Goal: Task Accomplishment & Management: Manage account settings

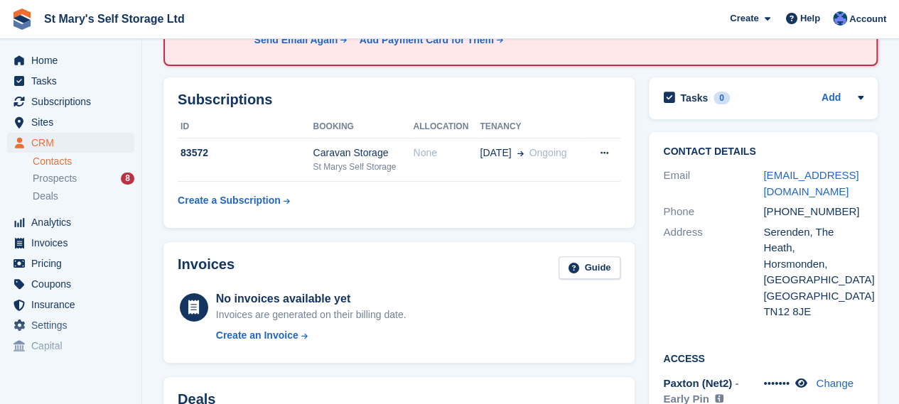
scroll to position [154, 0]
click at [806, 377] on icon at bounding box center [801, 382] width 12 height 11
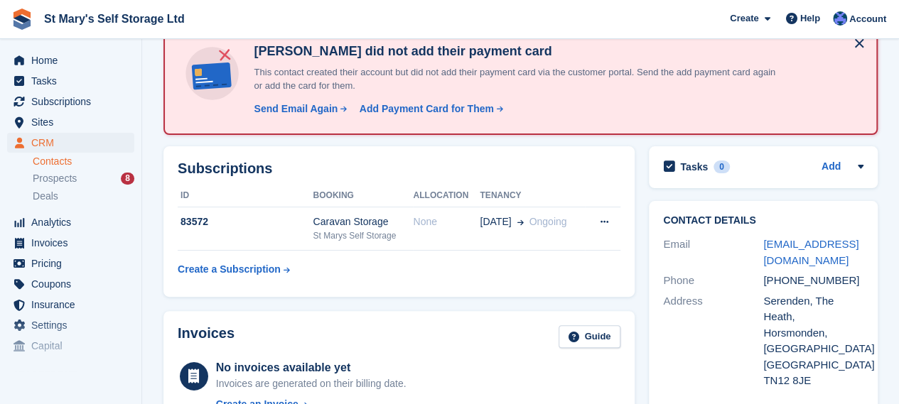
scroll to position [84, 0]
click at [285, 112] on div "Send Email Again" at bounding box center [296, 109] width 84 height 15
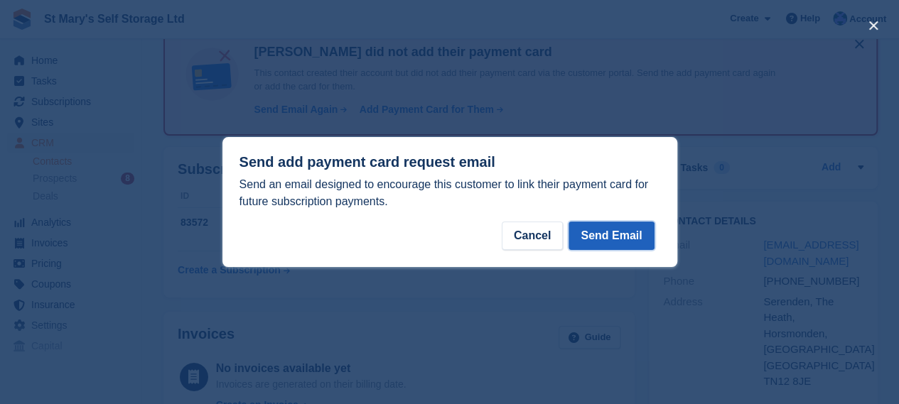
click at [597, 238] on button "Send Email" at bounding box center [610, 236] width 85 height 28
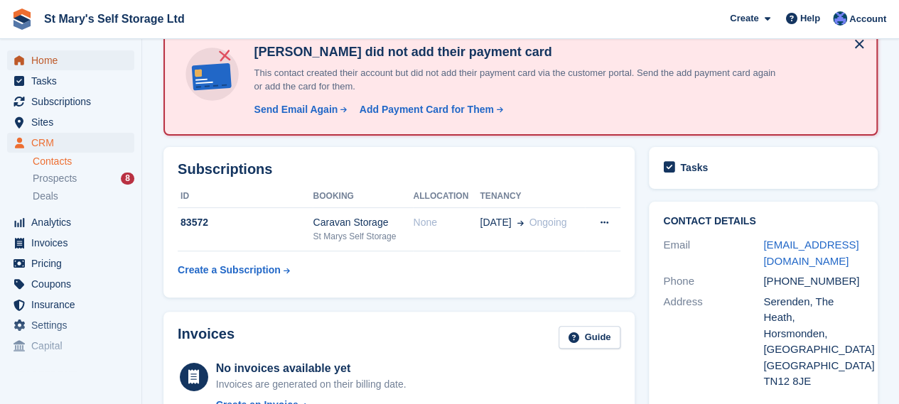
click at [77, 65] on span "Home" at bounding box center [73, 60] width 85 height 20
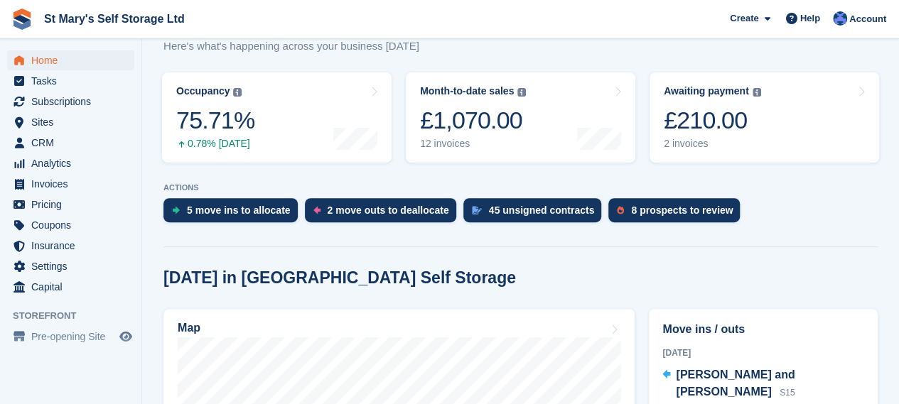
scroll to position [222, 0]
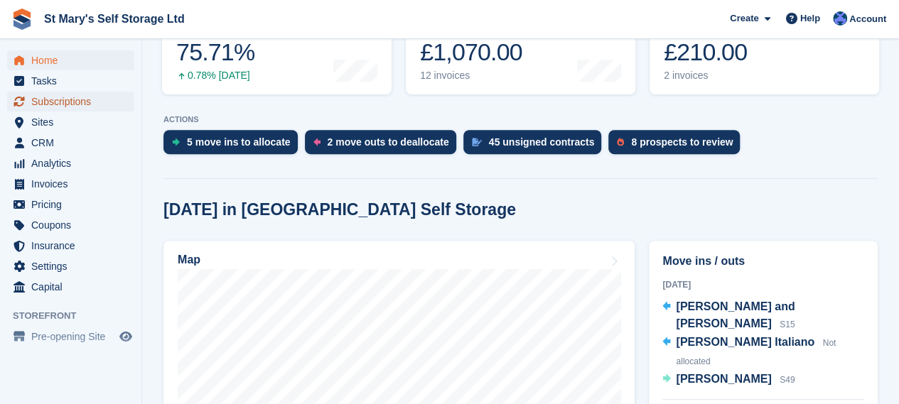
click at [97, 97] on span "Subscriptions" at bounding box center [73, 102] width 85 height 20
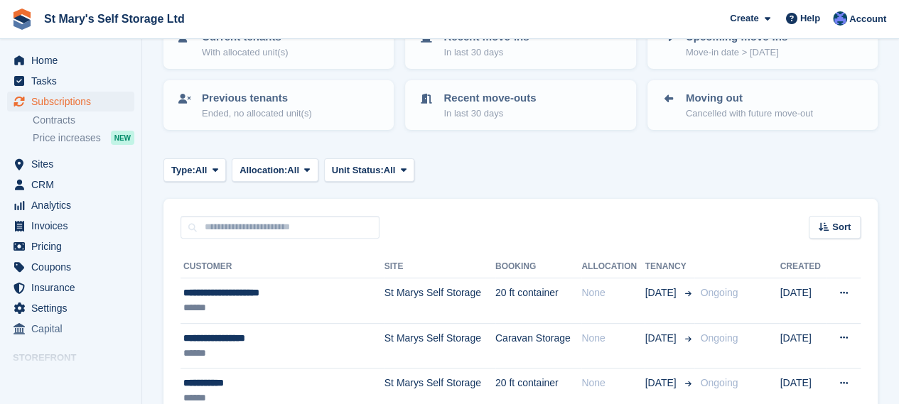
scroll to position [124, 0]
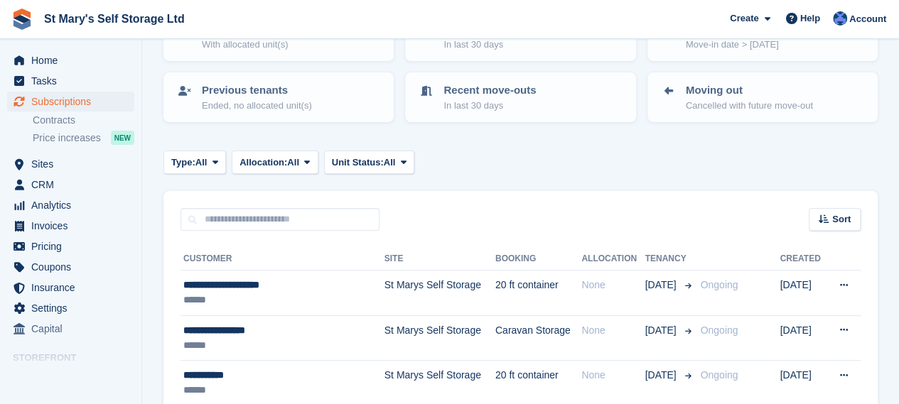
click at [381, 9] on span "St Mary's Self Storage Ltd Create Subscription Invoice Contact Deal Discount Pa…" at bounding box center [449, 19] width 899 height 38
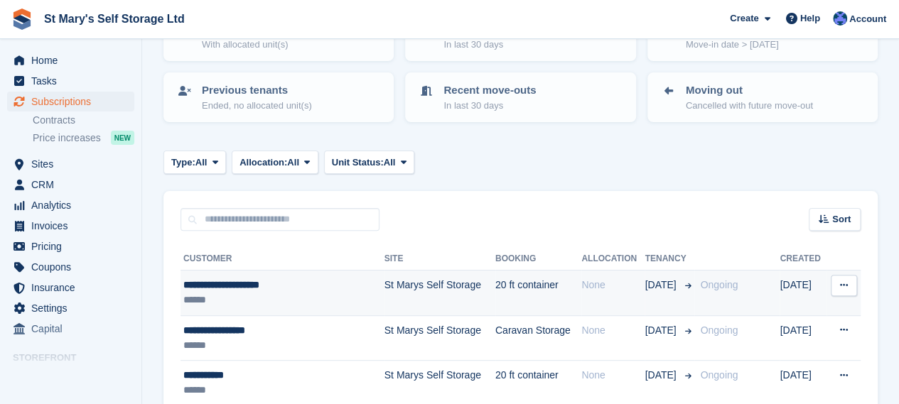
click at [274, 286] on div "**********" at bounding box center [270, 285] width 175 height 15
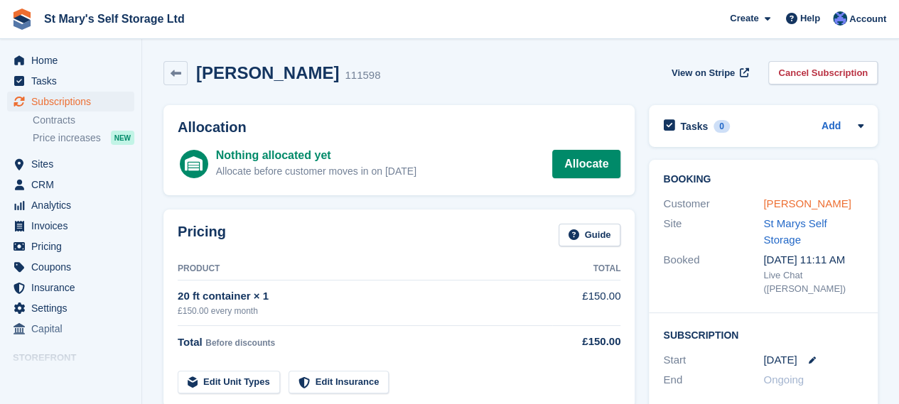
click at [779, 210] on link "Danielle Witherington" at bounding box center [806, 203] width 87 height 12
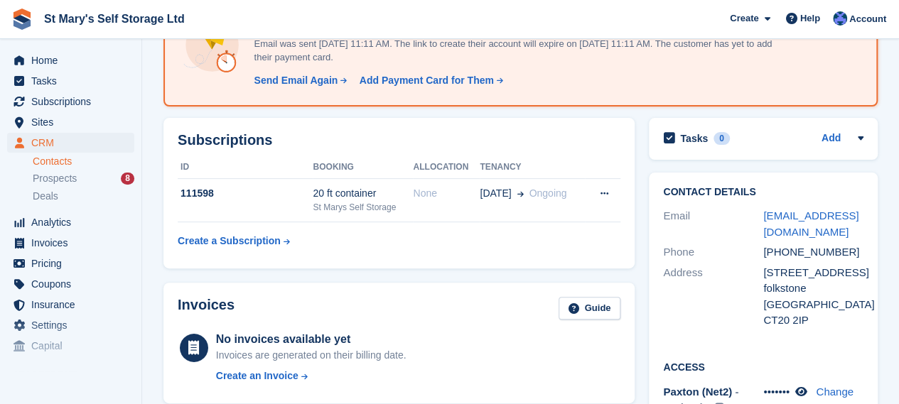
scroll to position [126, 0]
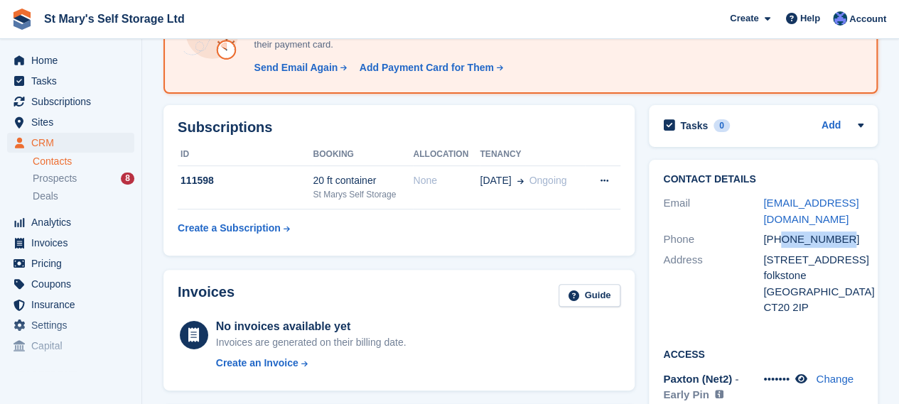
drag, startPoint x: 783, startPoint y: 240, endPoint x: 841, endPoint y: 241, distance: 58.3
click at [841, 241] on div "+447971098207" at bounding box center [813, 240] width 100 height 16
copy div "7971098207"
click at [55, 63] on span "Home" at bounding box center [73, 60] width 85 height 20
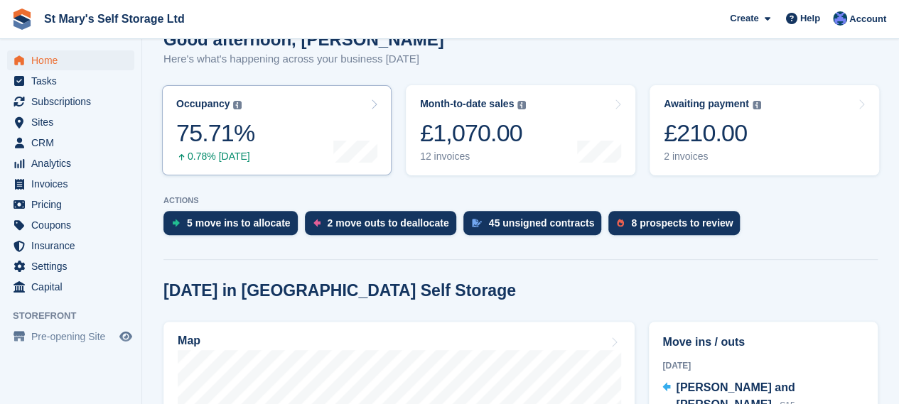
scroll to position [143, 0]
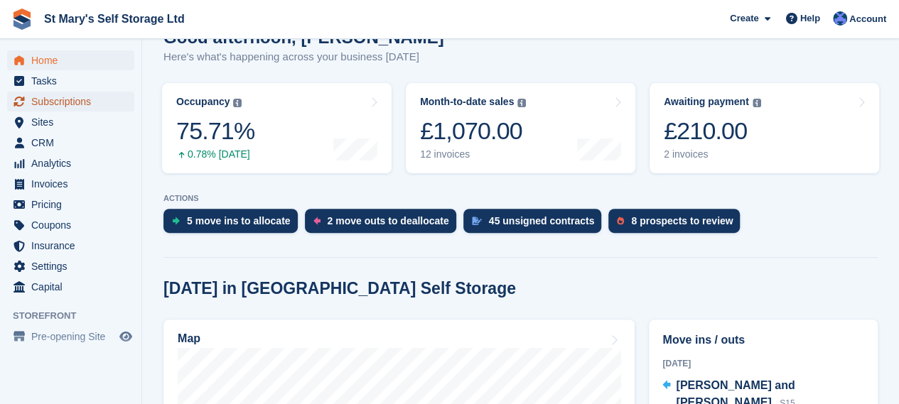
click at [65, 100] on span "Subscriptions" at bounding box center [73, 102] width 85 height 20
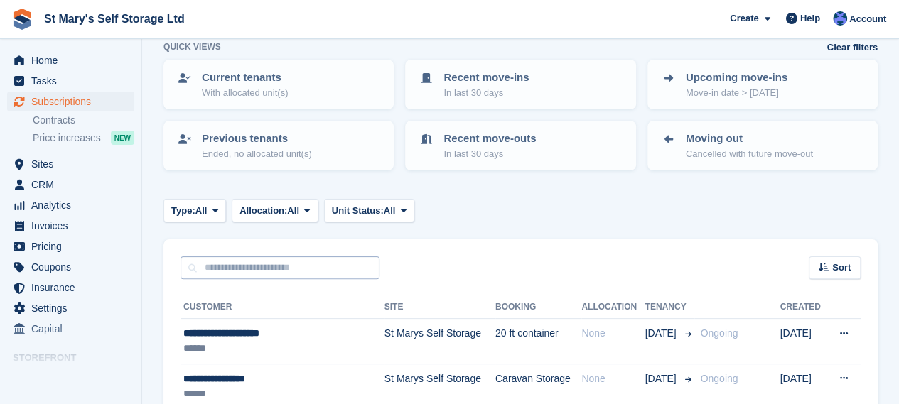
scroll to position [75, 0]
click at [263, 267] on input "text" at bounding box center [279, 267] width 199 height 23
type input "*"
type input "*****"
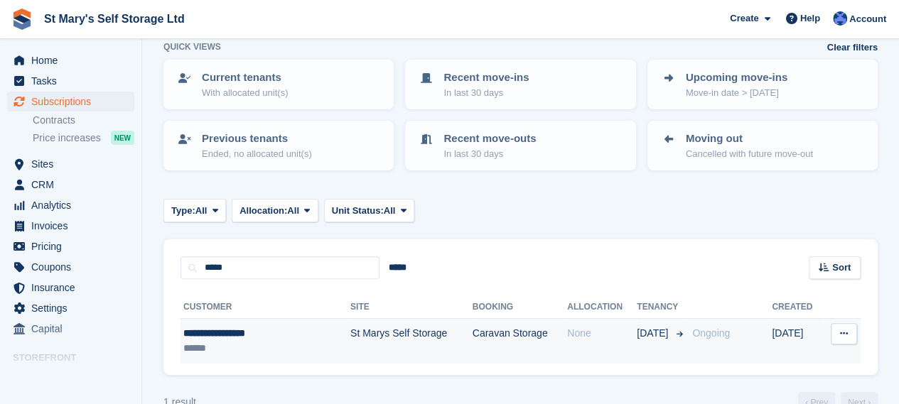
click at [296, 342] on div "******" at bounding box center [249, 348] width 132 height 15
